Goal: Task Accomplishment & Management: Complete application form

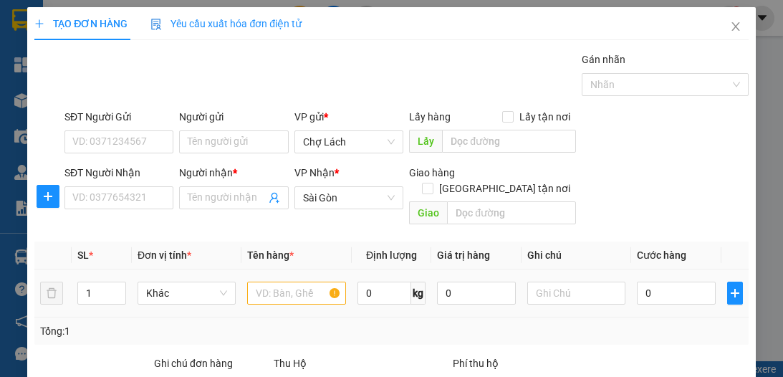
click at [285, 281] on input "text" at bounding box center [296, 292] width 98 height 23
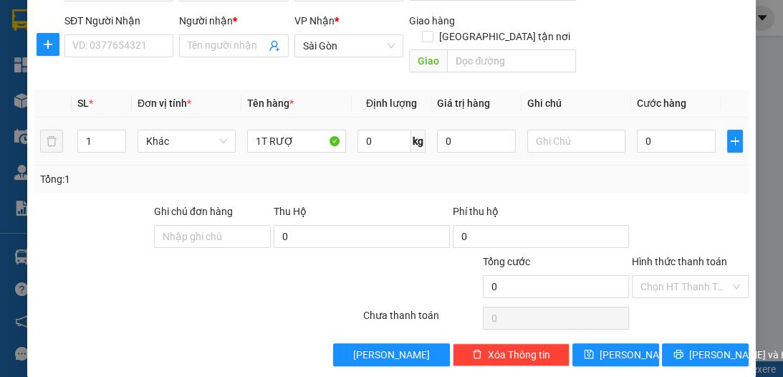
type input "1T RƯỢU"
drag, startPoint x: 297, startPoint y: 128, endPoint x: 200, endPoint y: 125, distance: 96.7
click at [200, 125] on tr "1 Khác 1T RƯỢU 0 kg 0 0" at bounding box center [390, 141] width 713 height 48
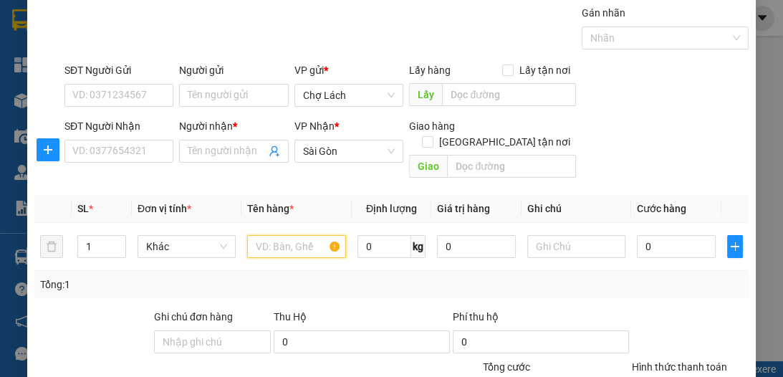
scroll to position [0, 0]
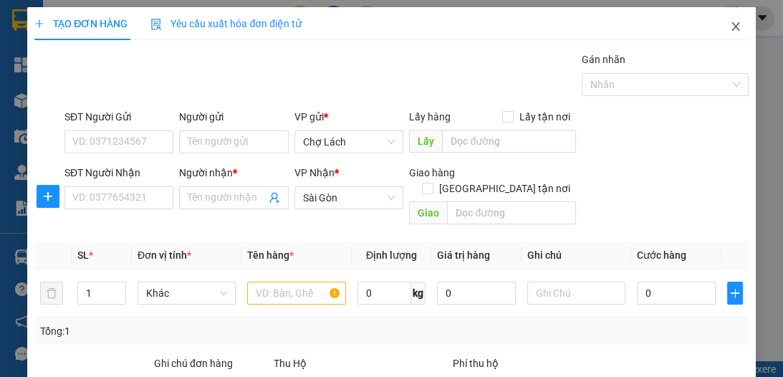
click at [730, 26] on icon "close" at bounding box center [735, 26] width 11 height 11
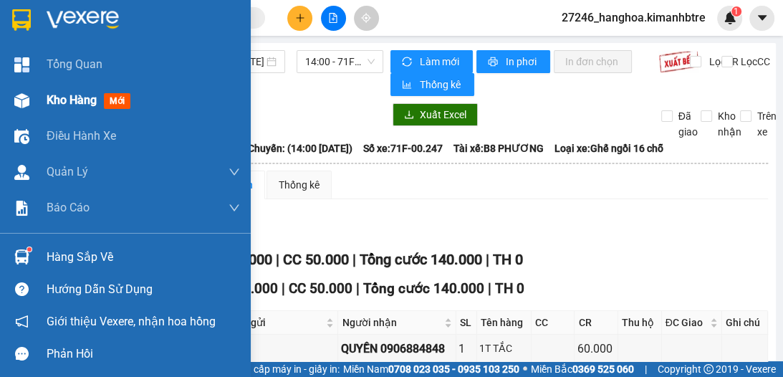
click at [54, 101] on span "Kho hàng" at bounding box center [72, 100] width 50 height 14
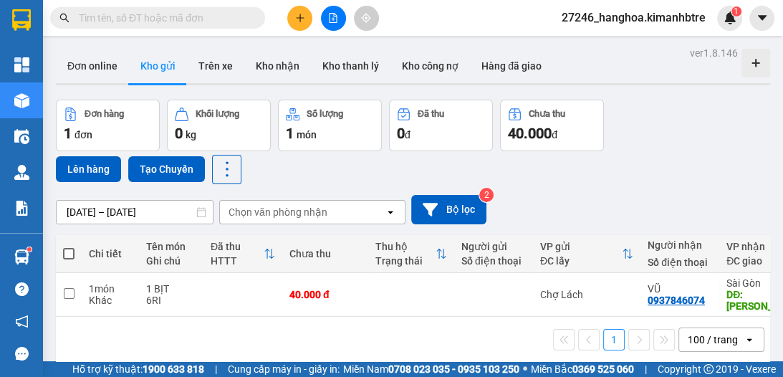
click at [66, 252] on span at bounding box center [68, 253] width 11 height 11
click at [69, 246] on input "checkbox" at bounding box center [69, 246] width 0 height 0
checkbox input "true"
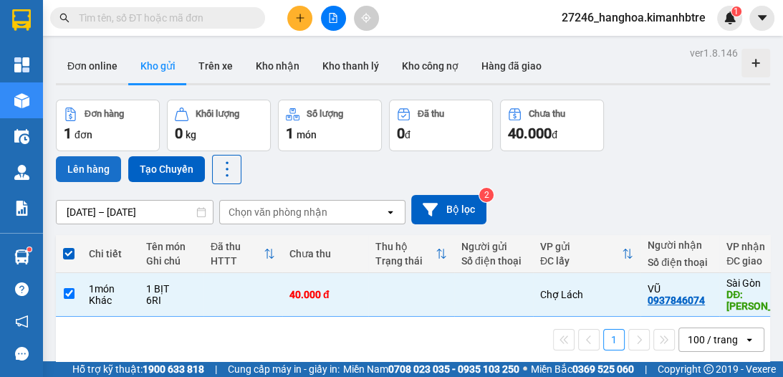
click at [85, 165] on button "Lên hàng" at bounding box center [88, 169] width 65 height 26
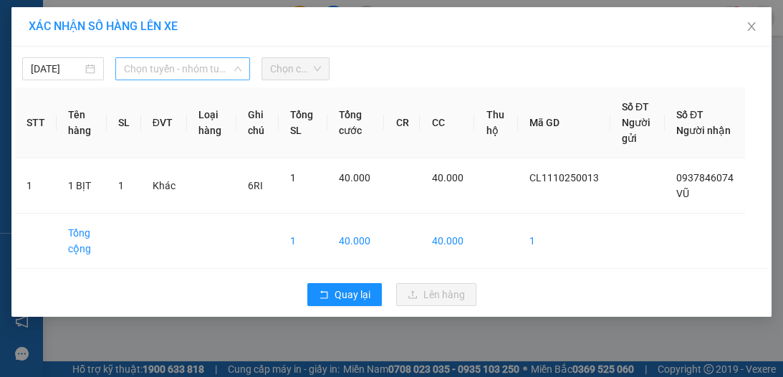
click at [134, 66] on span "Chọn tuyến - nhóm tuyến" at bounding box center [182, 68] width 117 height 21
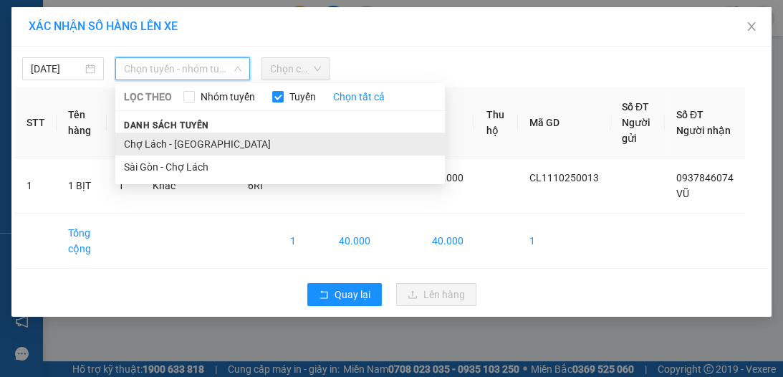
click at [161, 146] on li "Chợ Lách - [GEOGRAPHIC_DATA]" at bounding box center [279, 143] width 329 height 23
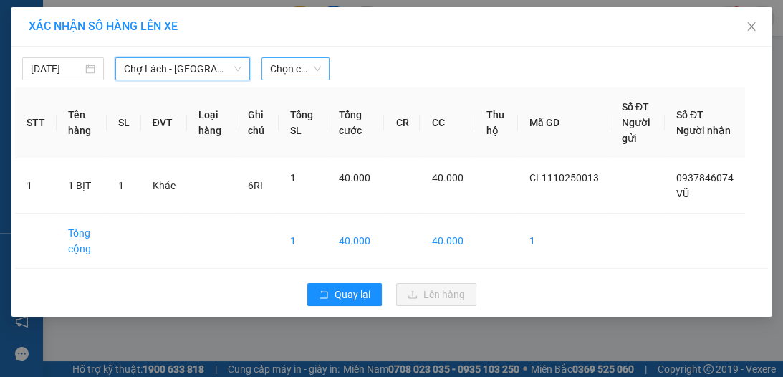
click at [296, 77] on span "Chọn chuyến" at bounding box center [295, 68] width 51 height 21
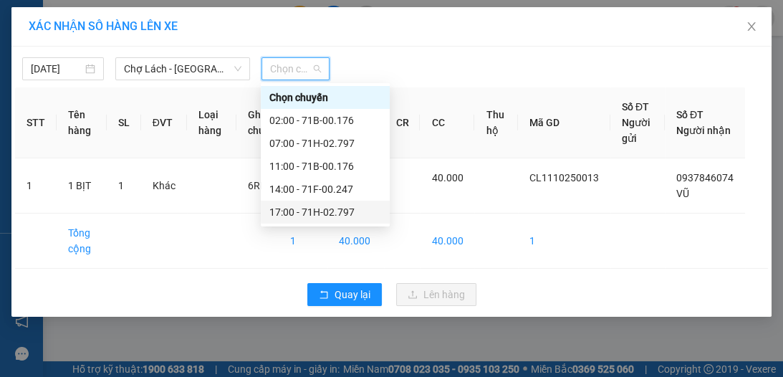
click at [315, 214] on div "17:00 - 71H-02.797" at bounding box center [325, 212] width 112 height 16
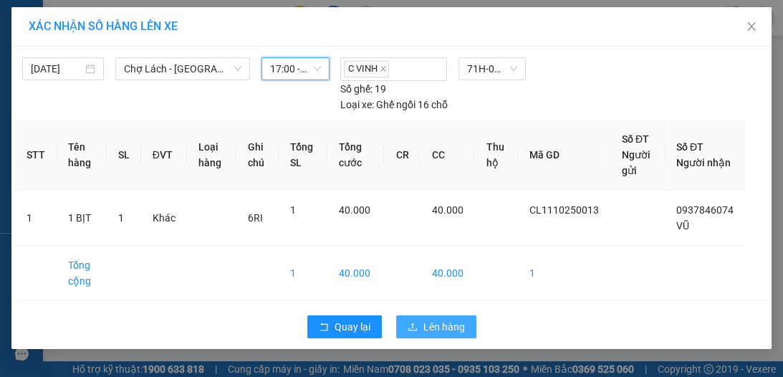
click at [462, 327] on span "Lên hàng" at bounding box center [444, 327] width 42 height 16
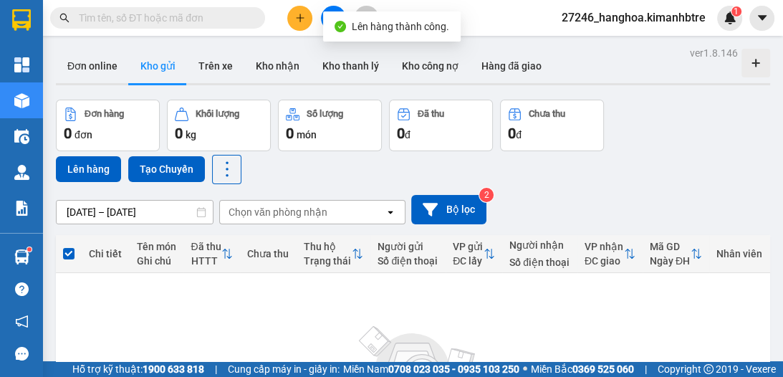
click at [335, 6] on button at bounding box center [333, 18] width 25 height 25
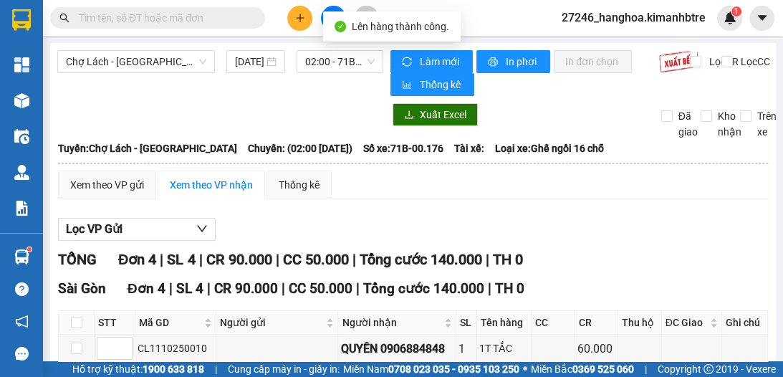
click at [331, 61] on span "02:00 - 71B-00.176" at bounding box center [339, 61] width 69 height 21
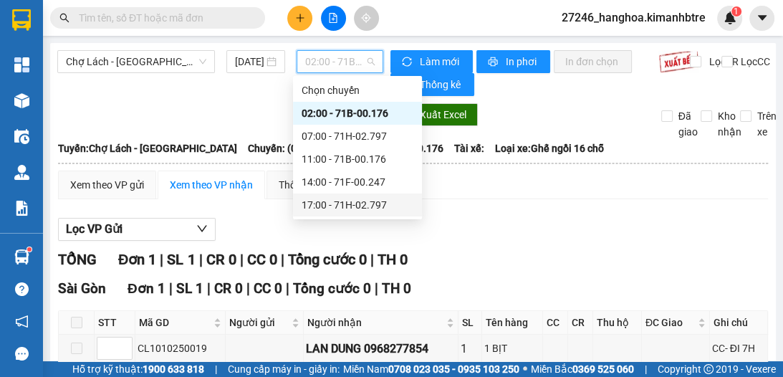
click at [341, 203] on div "17:00 - 71H-02.797" at bounding box center [357, 205] width 112 height 16
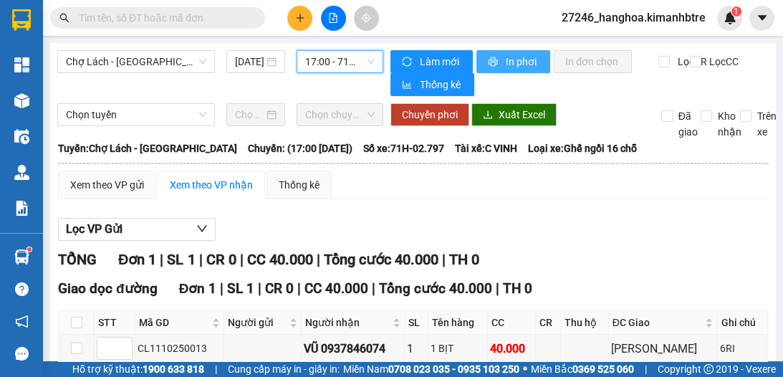
click at [511, 71] on button "In phơi" at bounding box center [513, 61] width 74 height 23
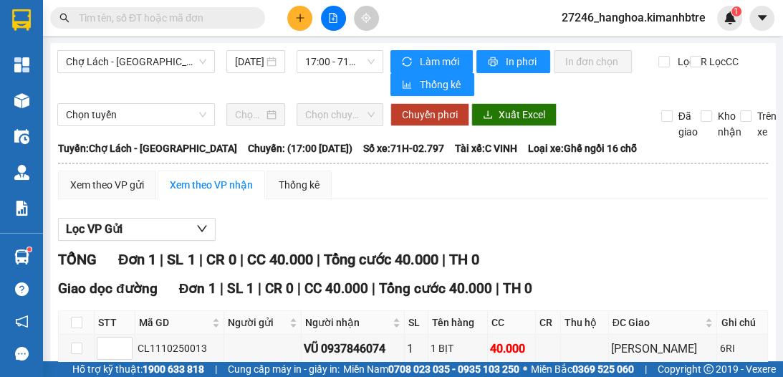
click at [299, 21] on icon "plus" at bounding box center [300, 18] width 10 height 10
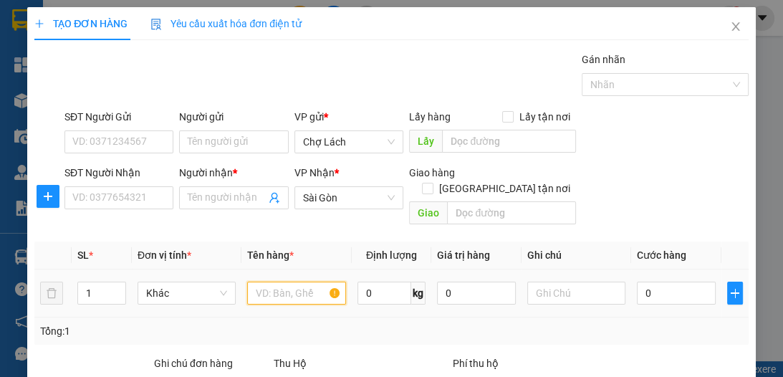
click at [294, 281] on input "text" at bounding box center [296, 292] width 98 height 23
type input "2T RƯỢU"
click at [115, 282] on span "Increase Value" at bounding box center [118, 288] width 16 height 13
type input "2"
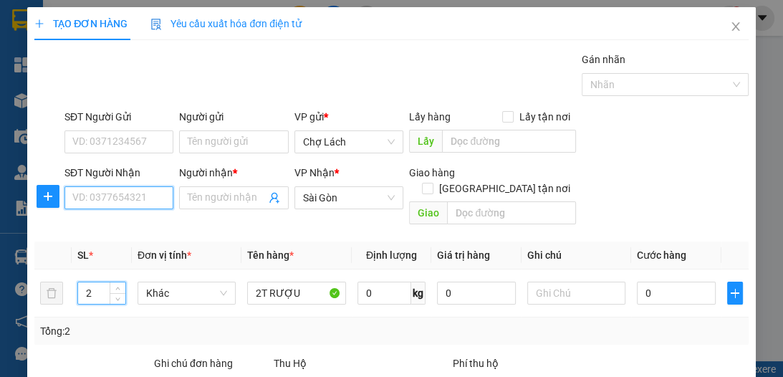
click at [128, 198] on input "SĐT Người Nhận" at bounding box center [118, 197] width 109 height 23
click at [140, 199] on input "SĐT Người Nhận" at bounding box center [118, 197] width 109 height 23
click at [129, 202] on input "0" at bounding box center [118, 197] width 109 height 23
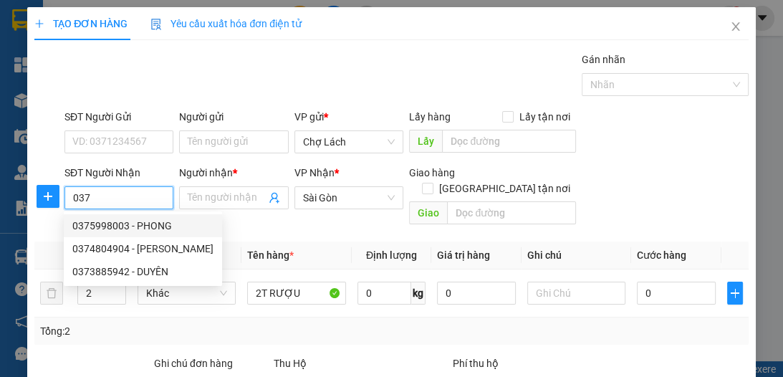
click at [70, 196] on input "037" at bounding box center [118, 197] width 109 height 23
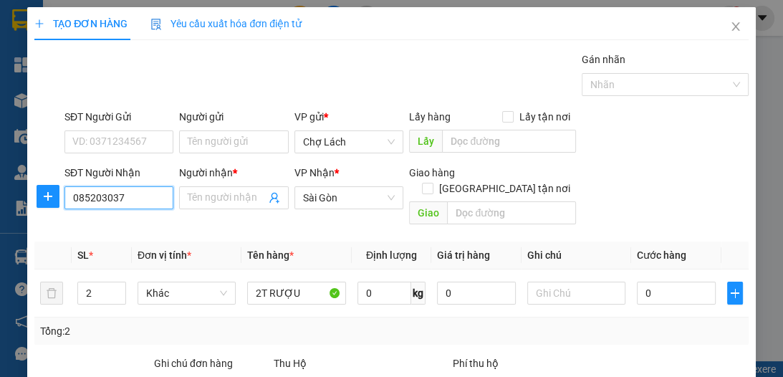
type input "0852033037"
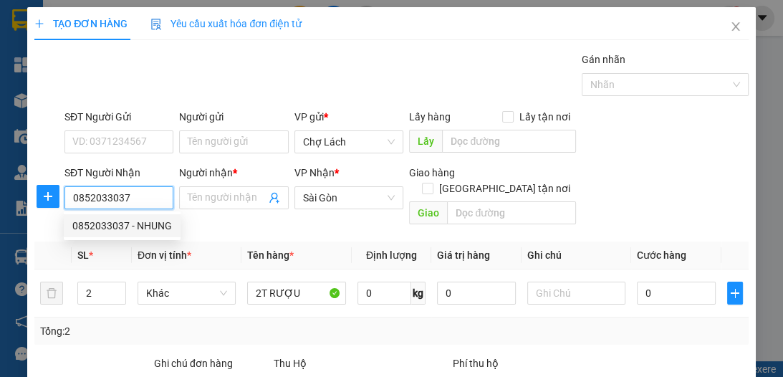
click at [154, 223] on div "0852033037 - NHUNG" at bounding box center [122, 226] width 100 height 16
type input "NHUNG"
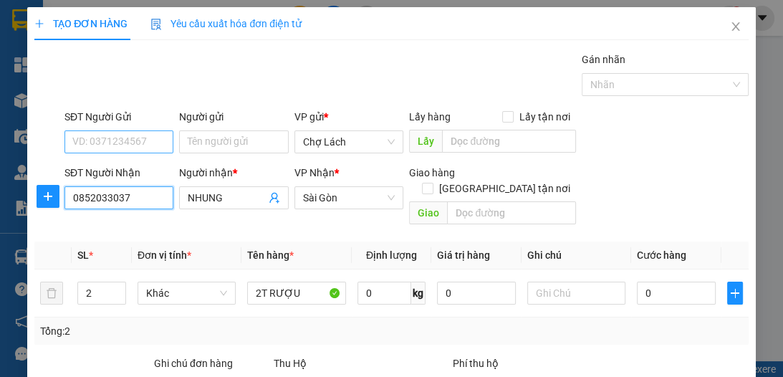
type input "0852033037"
click at [155, 143] on input "SĐT Người Gửi" at bounding box center [118, 141] width 109 height 23
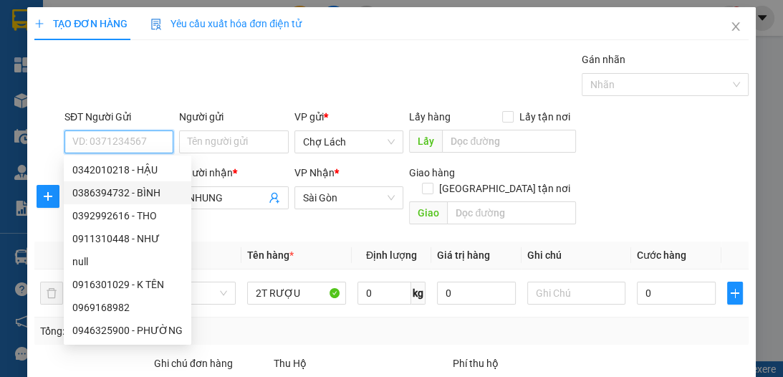
click at [155, 190] on div "0386394732 - BÌNH" at bounding box center [127, 193] width 110 height 16
type input "0386394732"
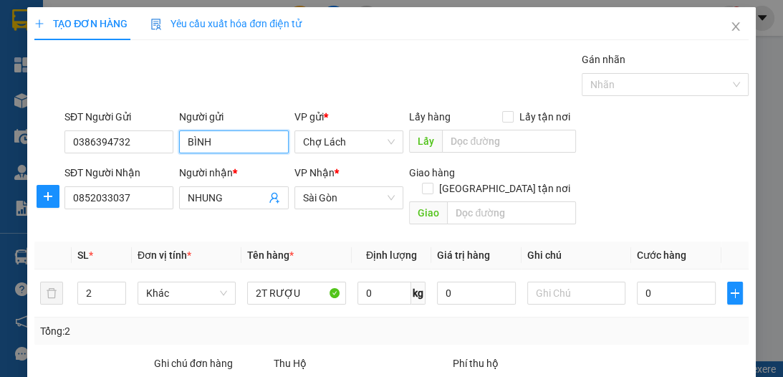
click at [185, 140] on input "BÌNH" at bounding box center [233, 141] width 109 height 23
type input "CHÚ BÌNH"
click at [324, 74] on div "Gán nhãn Nhãn" at bounding box center [407, 77] width 690 height 50
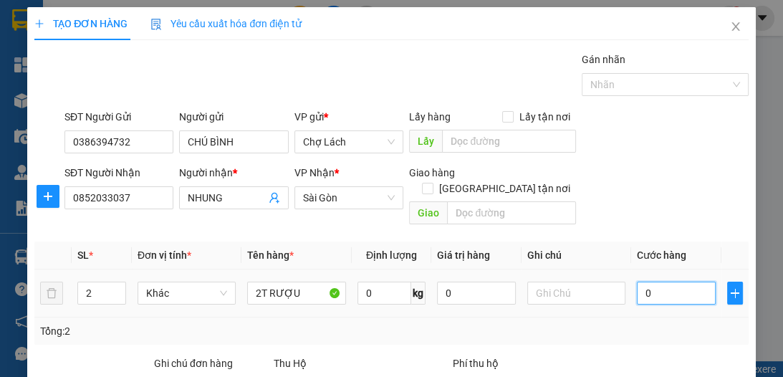
click at [648, 281] on input "0" at bounding box center [676, 292] width 79 height 23
type input "8"
type input "80"
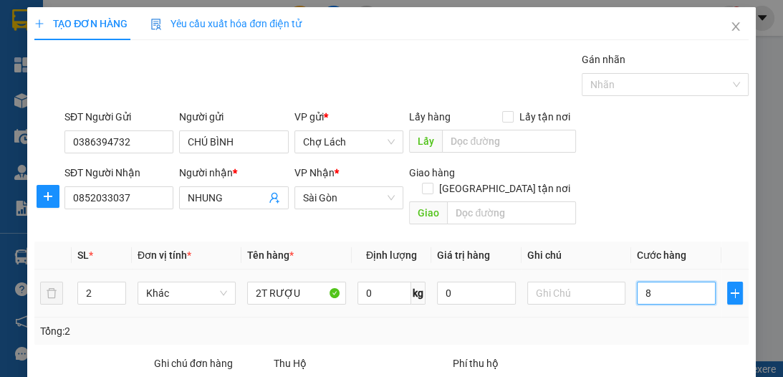
type input "80"
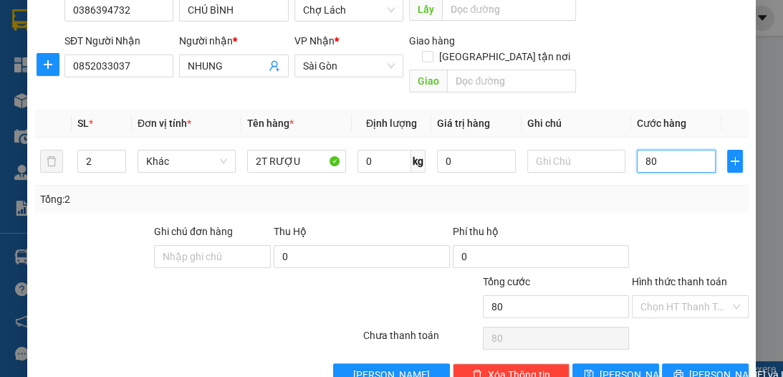
scroll to position [133, 0]
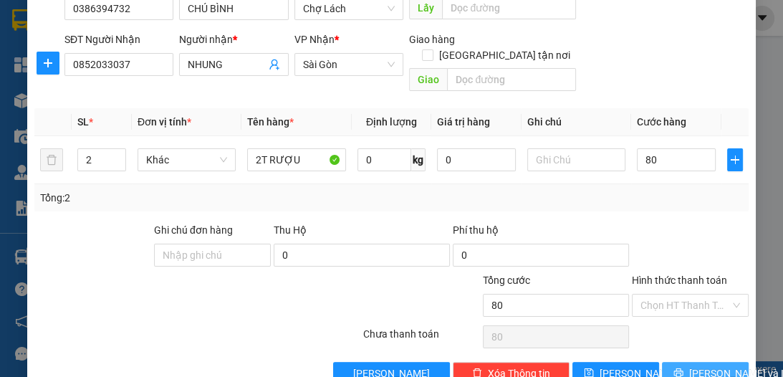
type input "80.000"
click at [702, 365] on span "[PERSON_NAME] và In" at bounding box center [739, 373] width 100 height 16
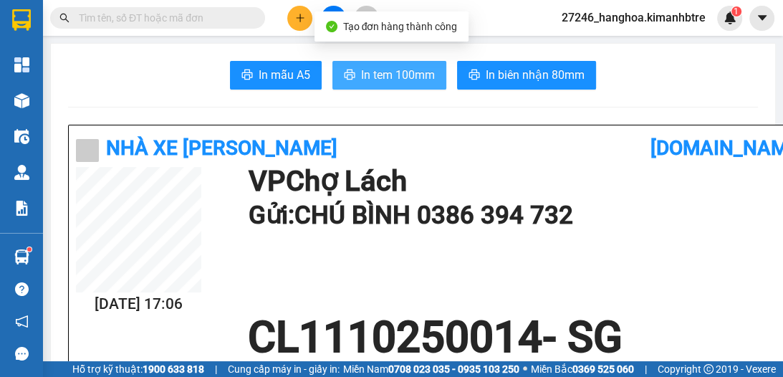
click at [371, 77] on span "In tem 100mm" at bounding box center [398, 75] width 74 height 18
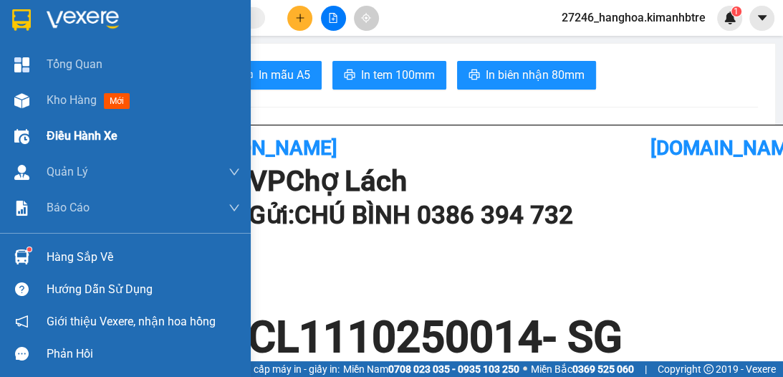
click at [72, 103] on span "Kho hàng" at bounding box center [72, 100] width 50 height 14
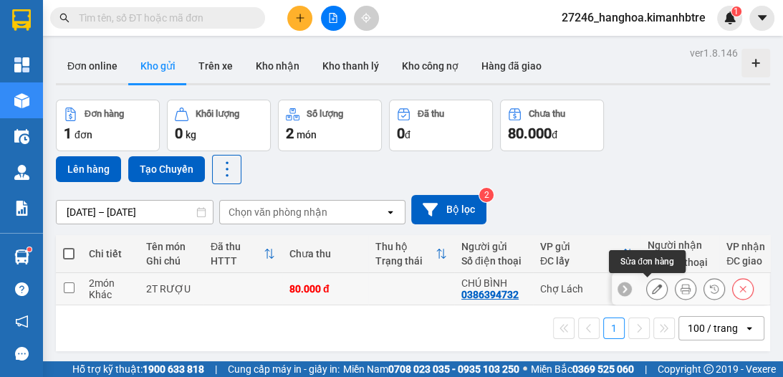
click at [652, 289] on icon at bounding box center [657, 289] width 10 height 10
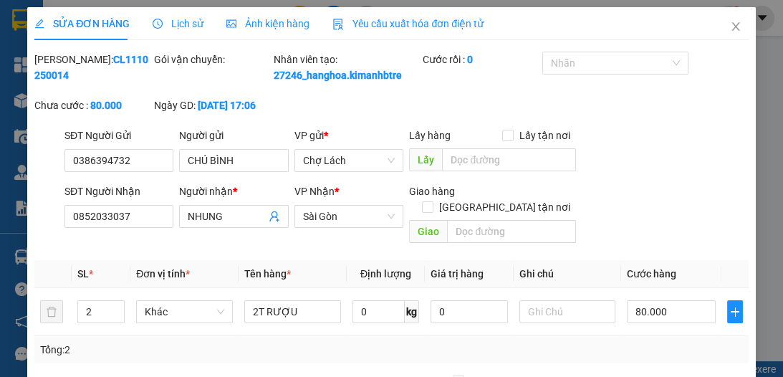
type input "0386394732"
type input "CHÚ BÌNH"
type input "0852033037"
type input "NHUNG"
type input "0"
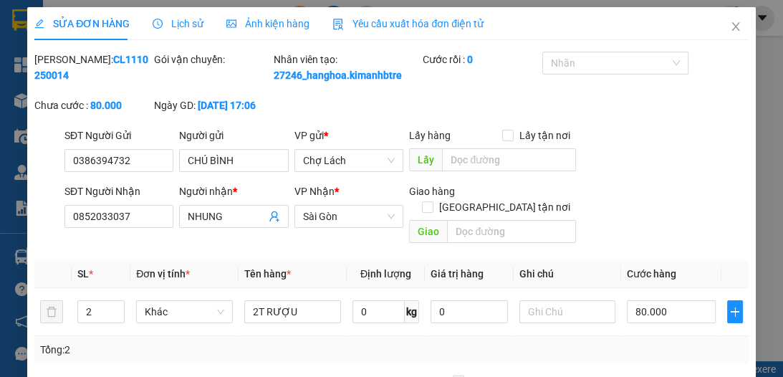
type input "80.000"
click at [544, 312] on input "text" at bounding box center [567, 311] width 97 height 23
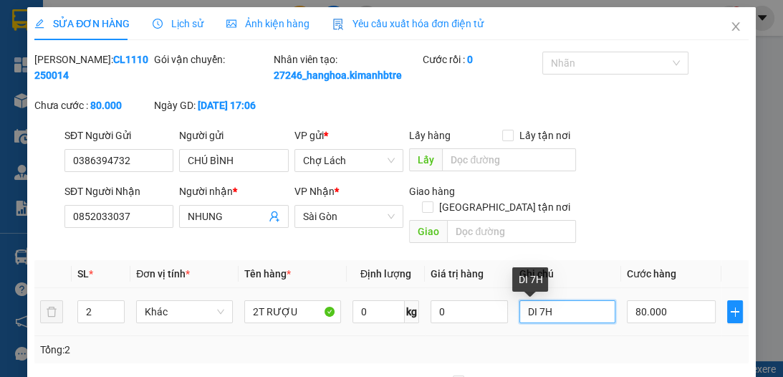
drag, startPoint x: 527, startPoint y: 314, endPoint x: 516, endPoint y: 315, distance: 11.5
click at [519, 315] on input "DI 7H" at bounding box center [567, 311] width 97 height 23
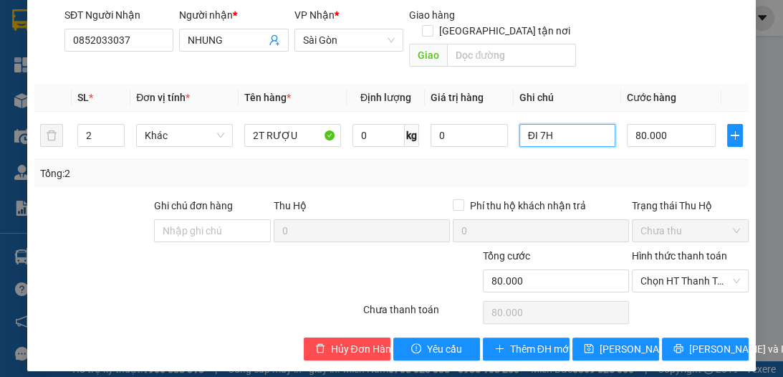
scroll to position [187, 0]
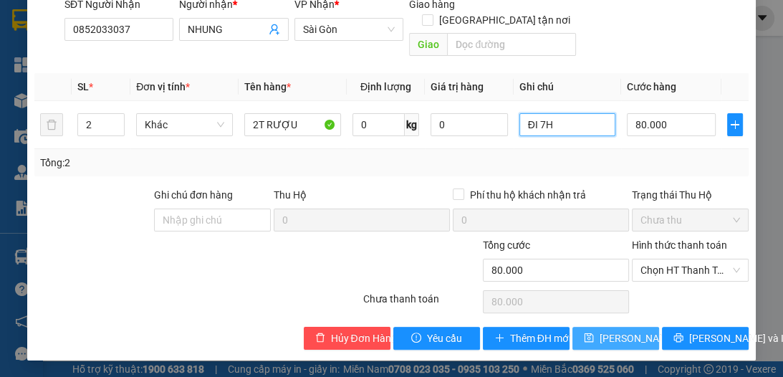
type input "ĐI 7H"
click at [616, 334] on span "[PERSON_NAME] thay đổi" at bounding box center [656, 338] width 115 height 16
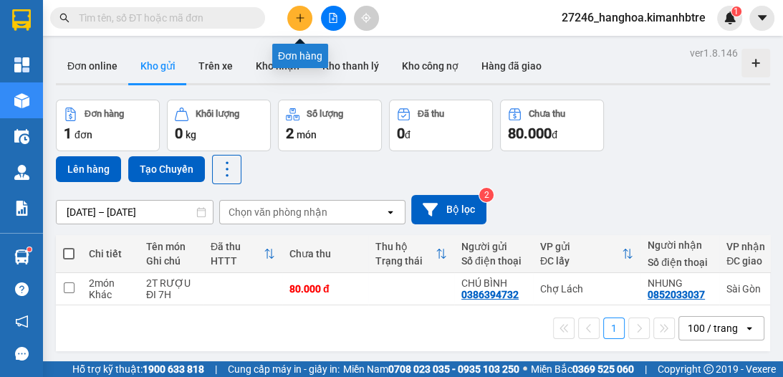
click at [297, 19] on icon "plus" at bounding box center [300, 18] width 10 height 10
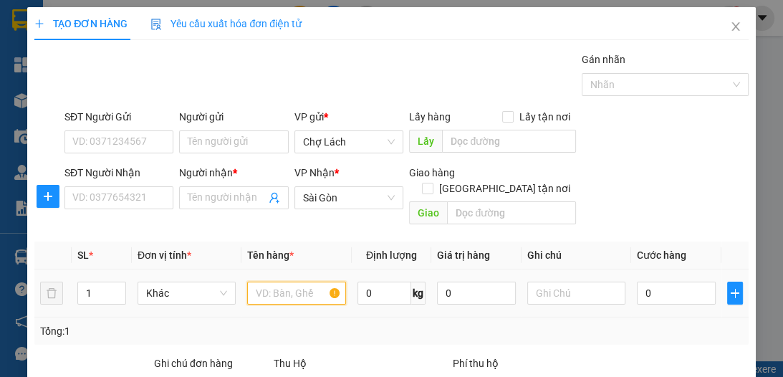
click at [282, 281] on input "text" at bounding box center [296, 292] width 98 height 23
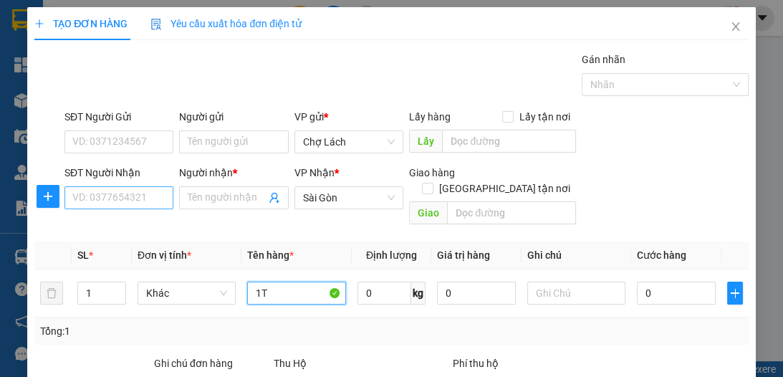
type input "1T"
click at [155, 194] on input "SĐT Người Nhận" at bounding box center [118, 197] width 109 height 23
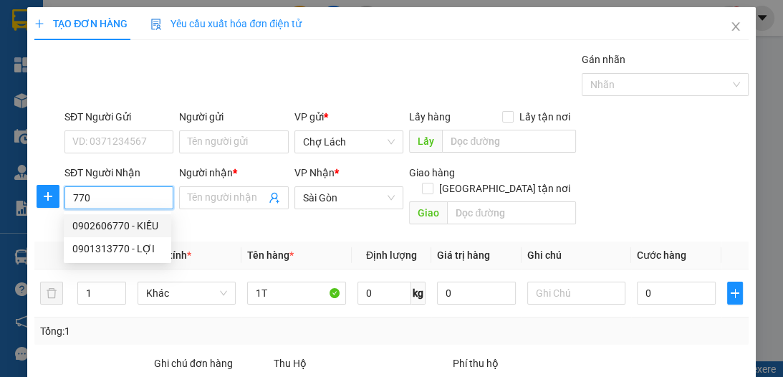
click at [141, 228] on div "0902606770 - KIỀU" at bounding box center [117, 226] width 90 height 16
type input "0902606770"
type input "KIỀU"
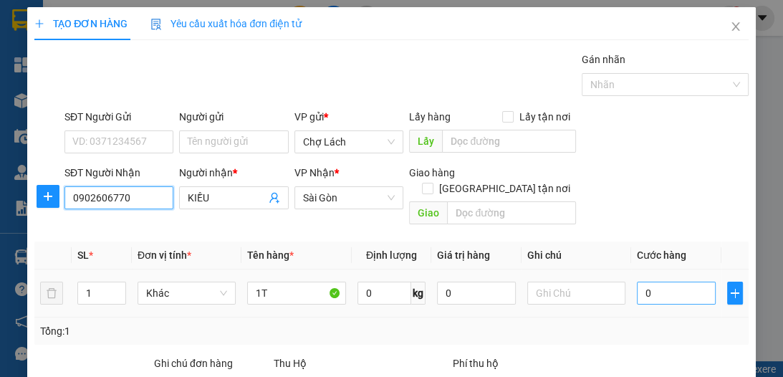
type input "0902606770"
click at [657, 282] on input "0" at bounding box center [676, 292] width 79 height 23
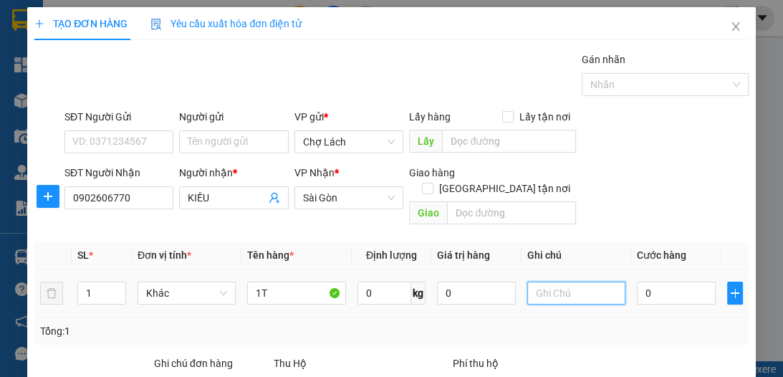
click at [561, 281] on input "text" at bounding box center [576, 292] width 98 height 23
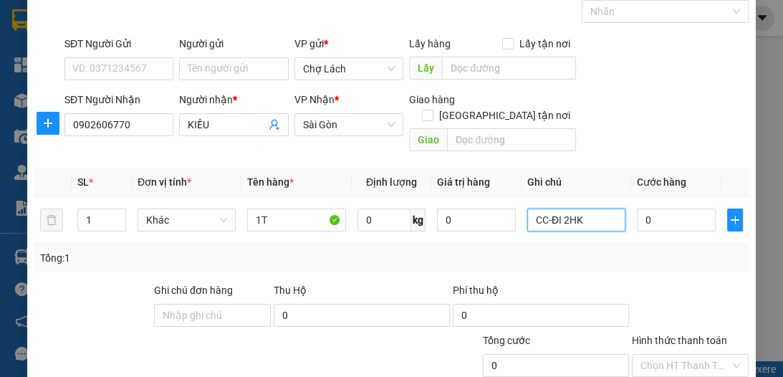
scroll to position [152, 0]
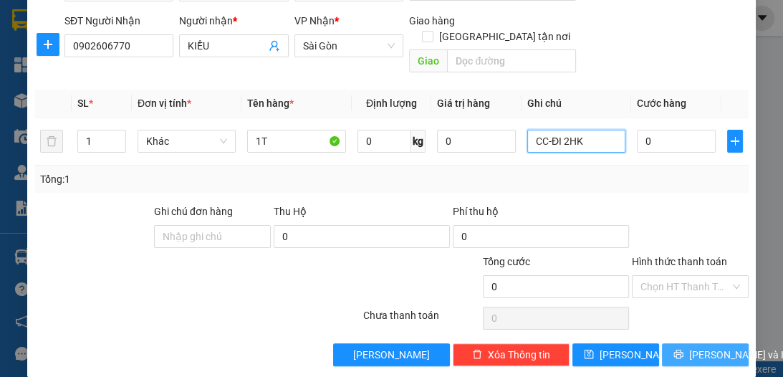
type input "CC-ĐI 2HK"
click at [705, 347] on span "[PERSON_NAME] và In" at bounding box center [739, 355] width 100 height 16
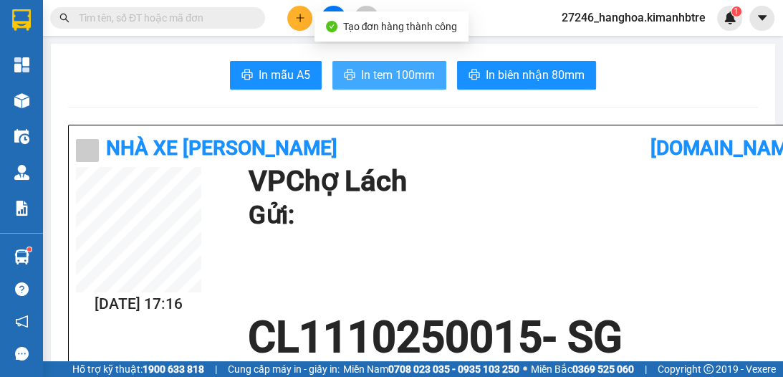
drag, startPoint x: 353, startPoint y: 74, endPoint x: 360, endPoint y: 77, distance: 7.7
click at [354, 74] on button "In tem 100mm" at bounding box center [389, 75] width 114 height 29
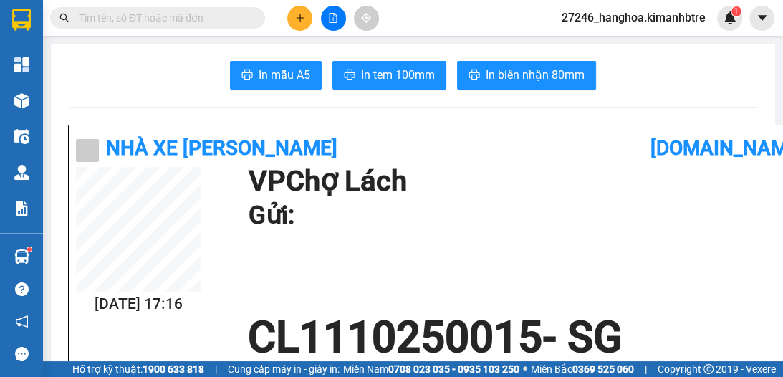
click at [295, 17] on icon "plus" at bounding box center [300, 18] width 10 height 10
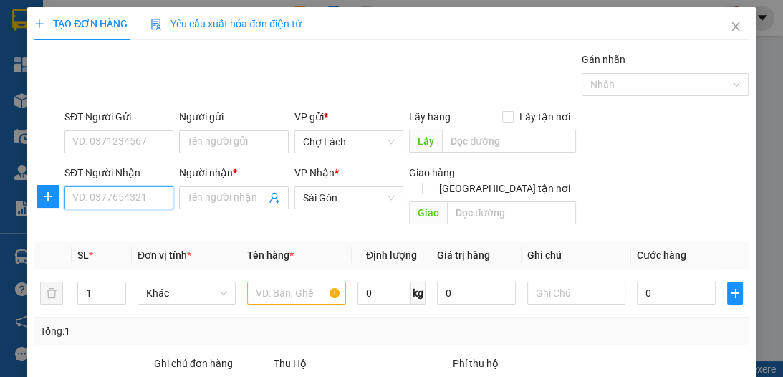
click at [103, 194] on input "SĐT Người Nhận" at bounding box center [118, 197] width 109 height 23
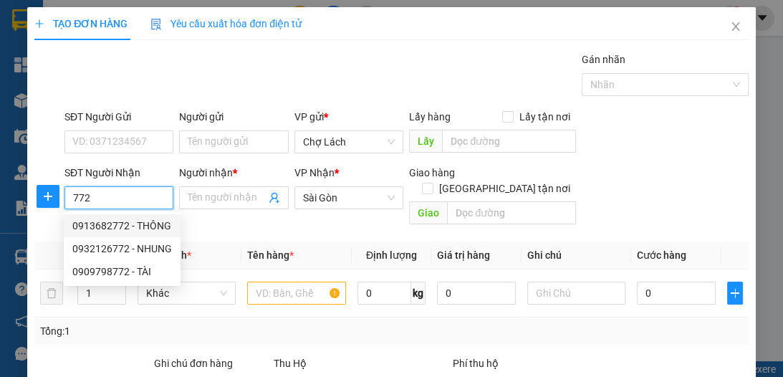
click at [145, 220] on div "0913682772 - THÔNG" at bounding box center [122, 226] width 100 height 16
type input "0913682772"
type input "THÔNG"
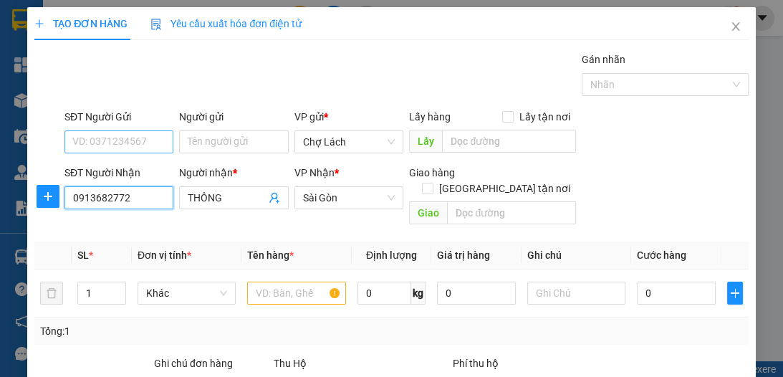
type input "0913682772"
click at [161, 138] on input "SĐT Người Gửi" at bounding box center [118, 141] width 109 height 23
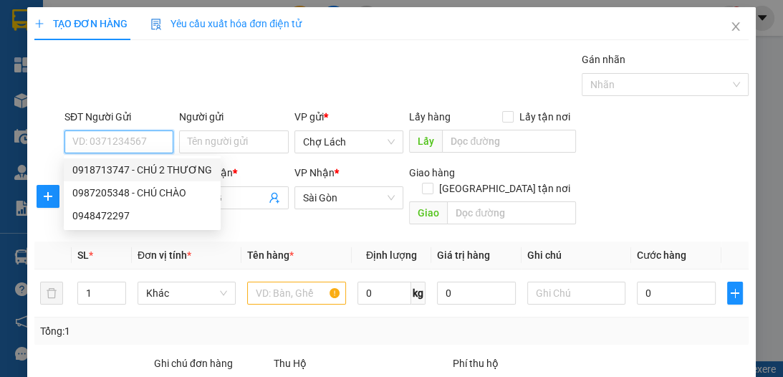
drag, startPoint x: 170, startPoint y: 172, endPoint x: 226, endPoint y: 211, distance: 68.3
click at [171, 173] on div "0918713747 - CHÚ 2 THƯƠNG" at bounding box center [142, 170] width 140 height 16
type input "0918713747"
type input "CHÚ 2 THƯƠNG"
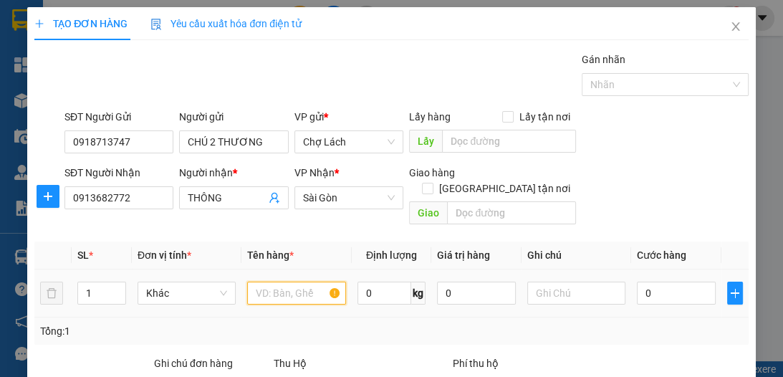
click at [298, 281] on input "text" at bounding box center [296, 292] width 98 height 23
type input "1 GIỎ"
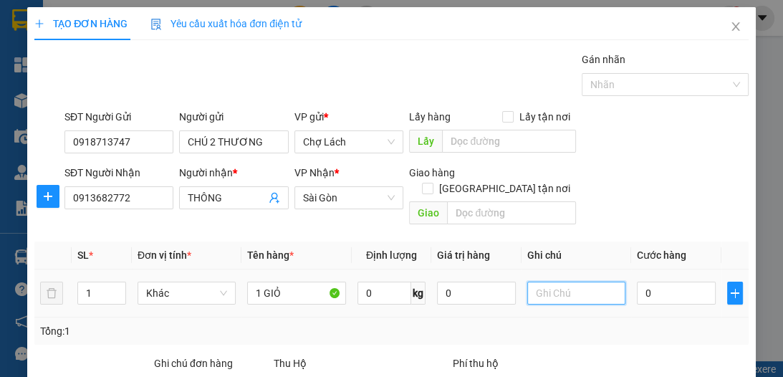
click at [552, 281] on input "text" at bounding box center [576, 292] width 98 height 23
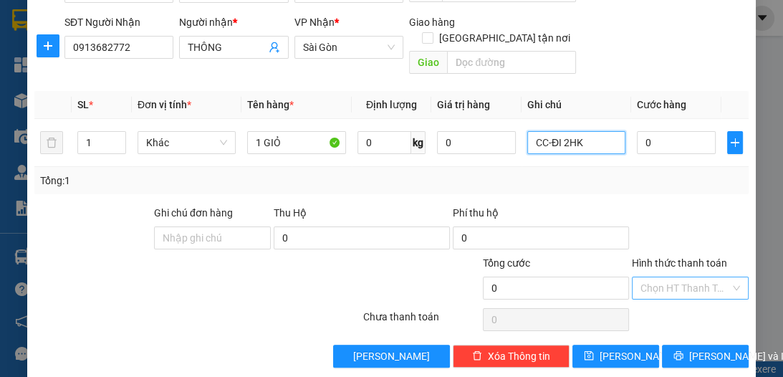
scroll to position [152, 0]
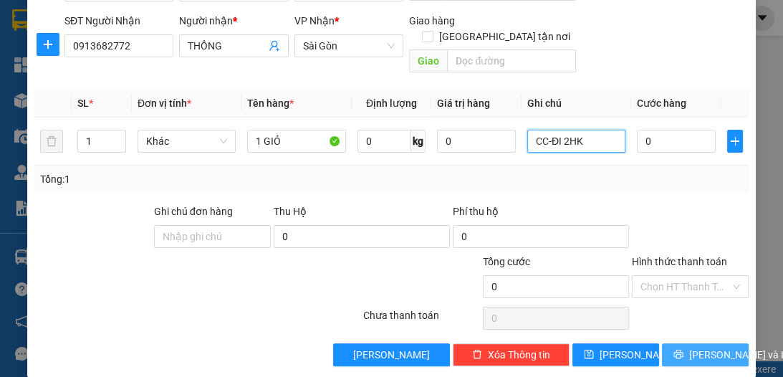
type input "CC-ĐI 2HK"
click at [689, 347] on span "[PERSON_NAME] và In" at bounding box center [739, 355] width 100 height 16
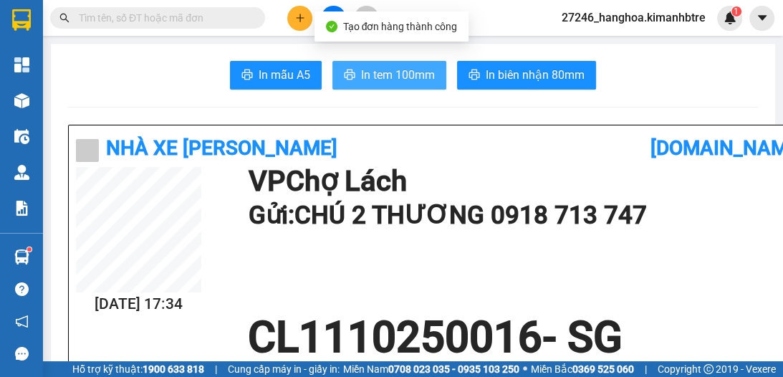
click at [409, 67] on span "In tem 100mm" at bounding box center [398, 75] width 74 height 18
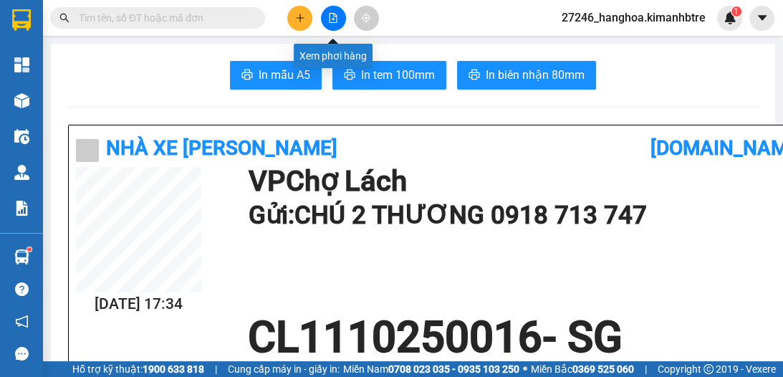
click at [338, 17] on button at bounding box center [333, 18] width 25 height 25
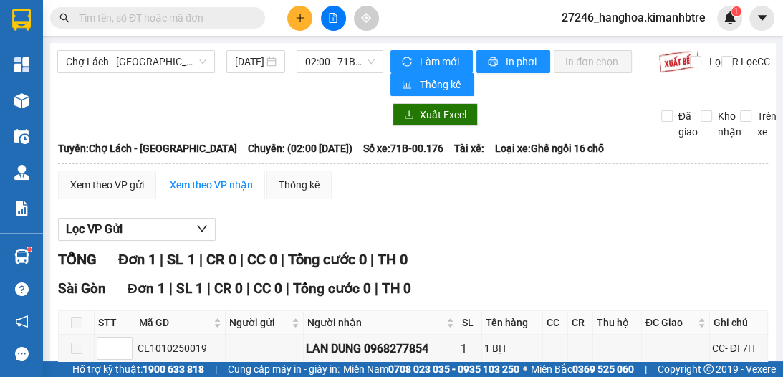
click at [244, 57] on div "[DATE]" at bounding box center [255, 61] width 59 height 23
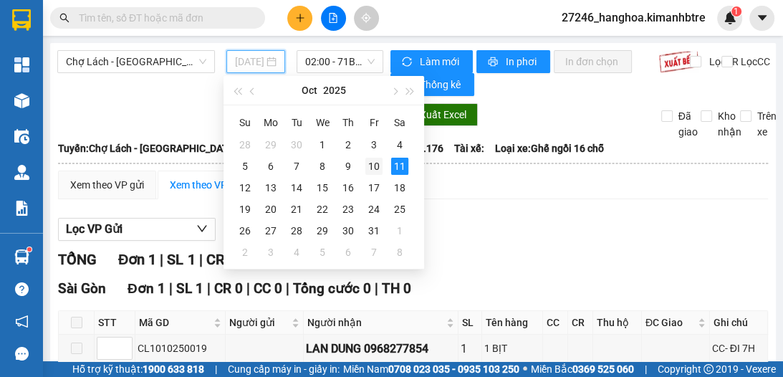
click at [374, 163] on div "10" at bounding box center [373, 166] width 17 height 17
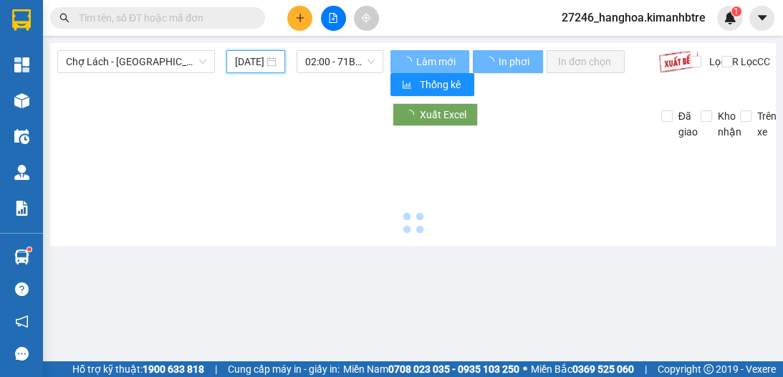
type input "[DATE]"
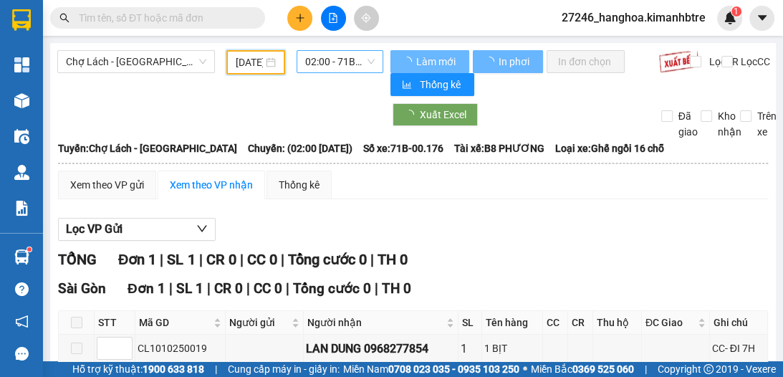
click at [341, 67] on span "02:00 - 71B-00.176" at bounding box center [339, 61] width 69 height 21
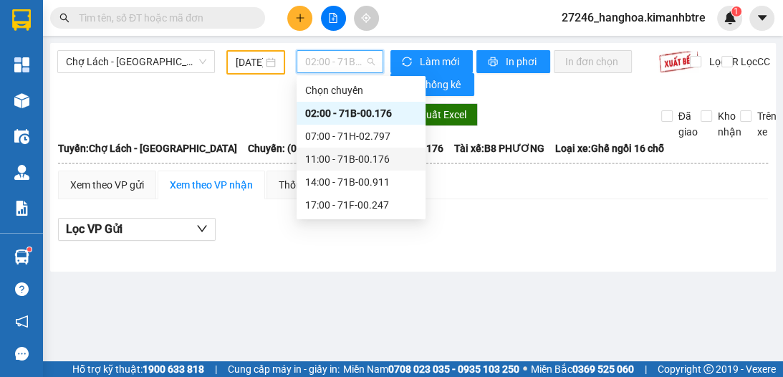
click at [332, 159] on div "11:00 - 71B-00.176" at bounding box center [361, 159] width 112 height 16
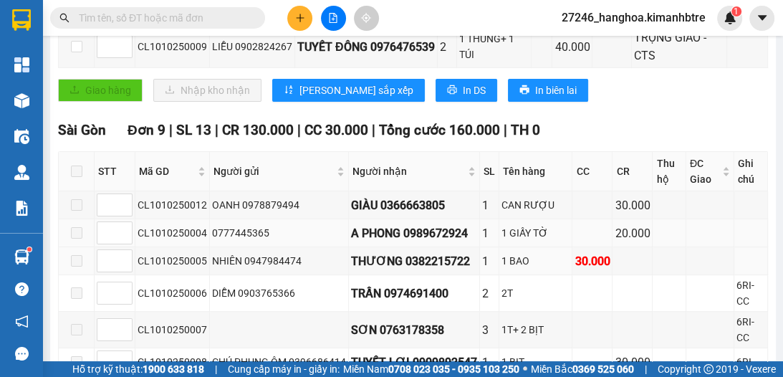
scroll to position [324, 0]
